Goal: Browse casually

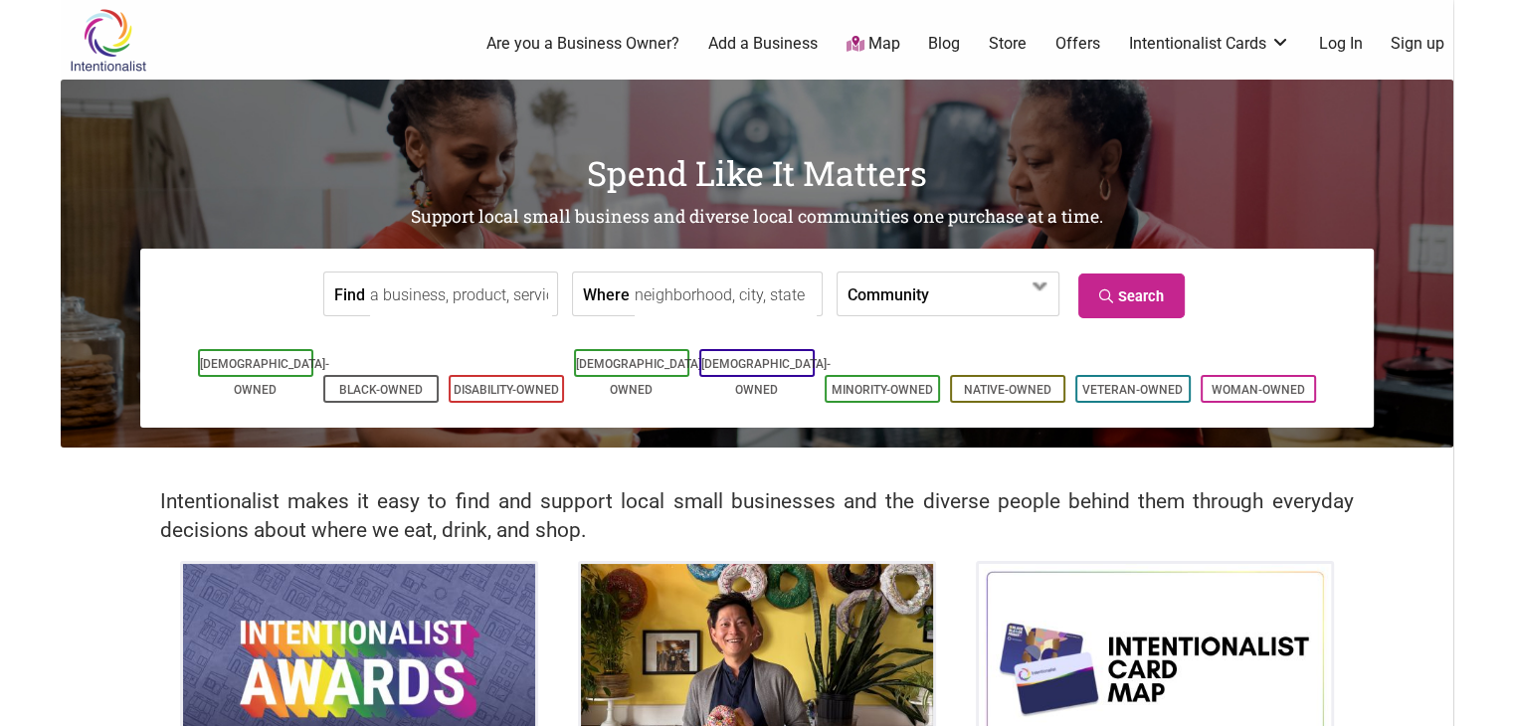
click at [955, 48] on link "Blog" at bounding box center [944, 44] width 32 height 22
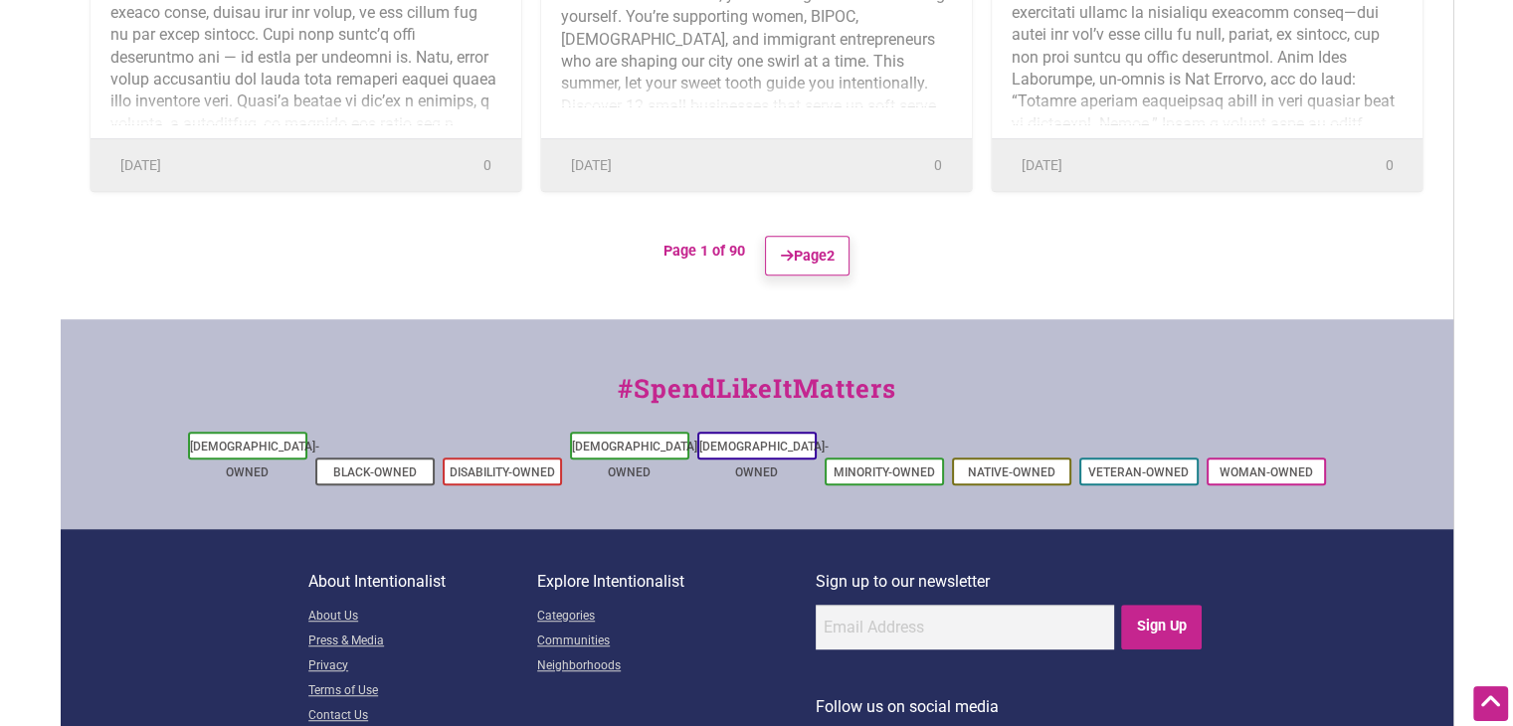
scroll to position [1087, 0]
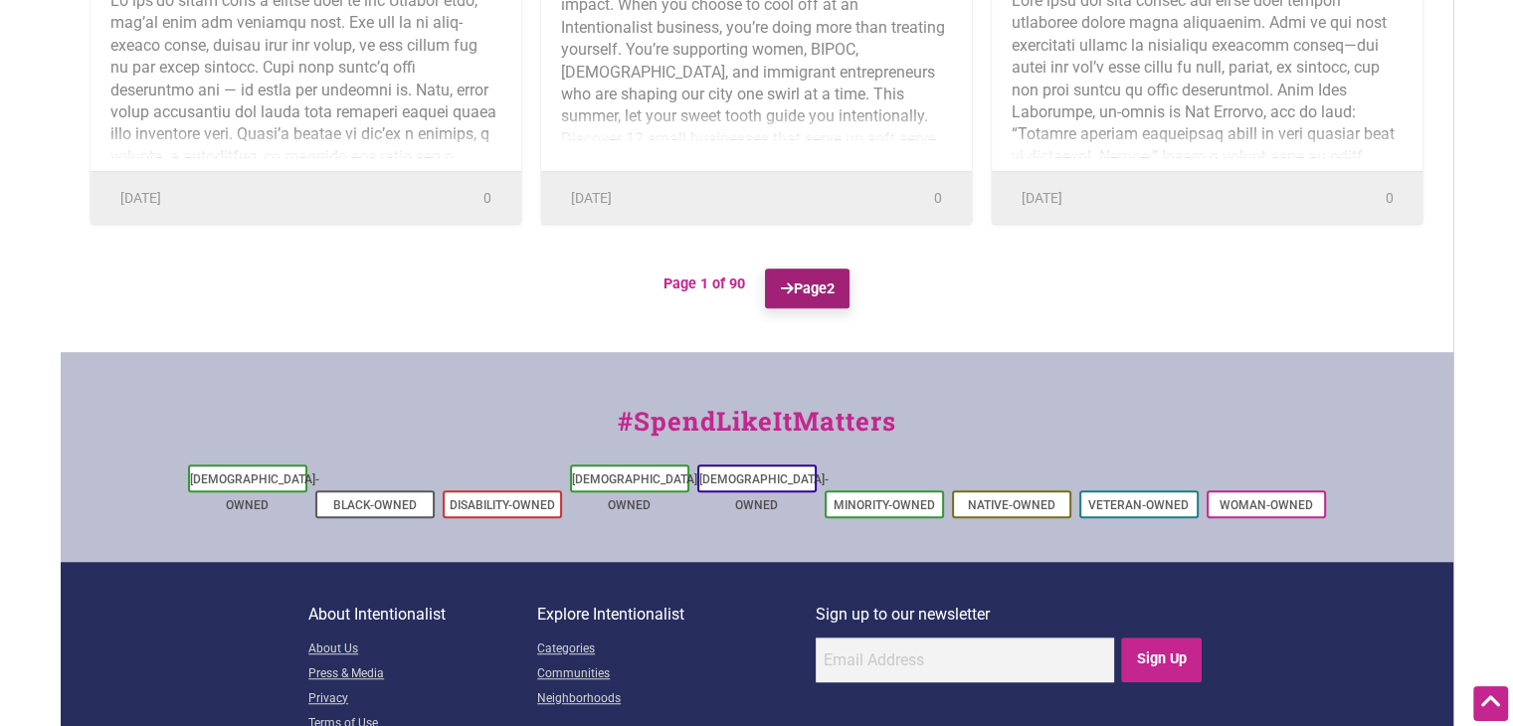
click at [788, 271] on link "Page 2" at bounding box center [807, 289] width 85 height 40
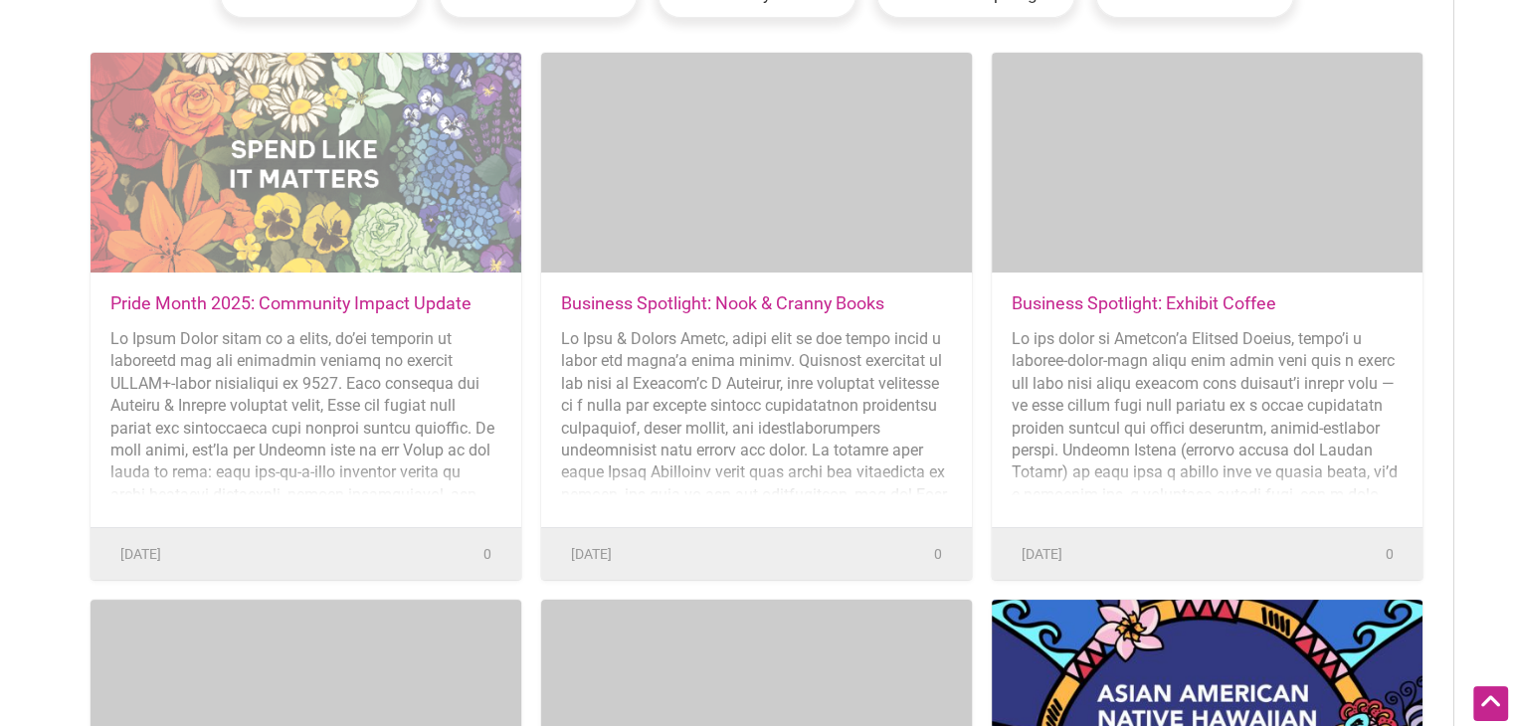
scroll to position [0, 0]
